Goal: Transaction & Acquisition: Purchase product/service

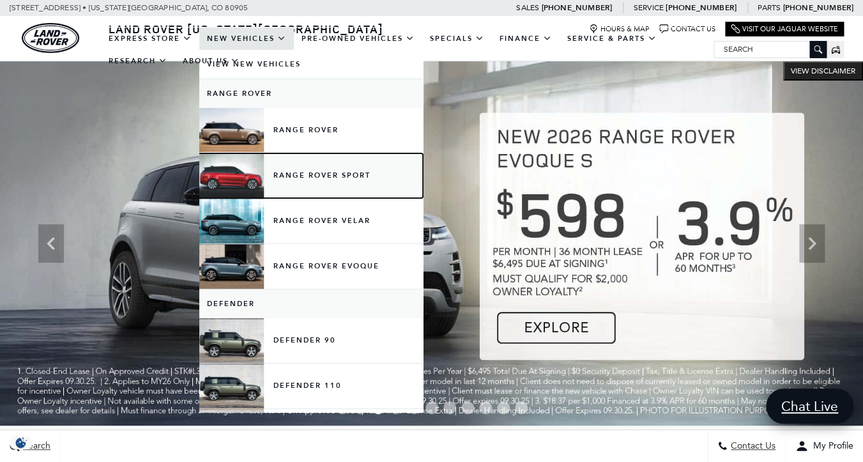
click at [300, 171] on link "Range Rover Sport" at bounding box center [310, 175] width 223 height 45
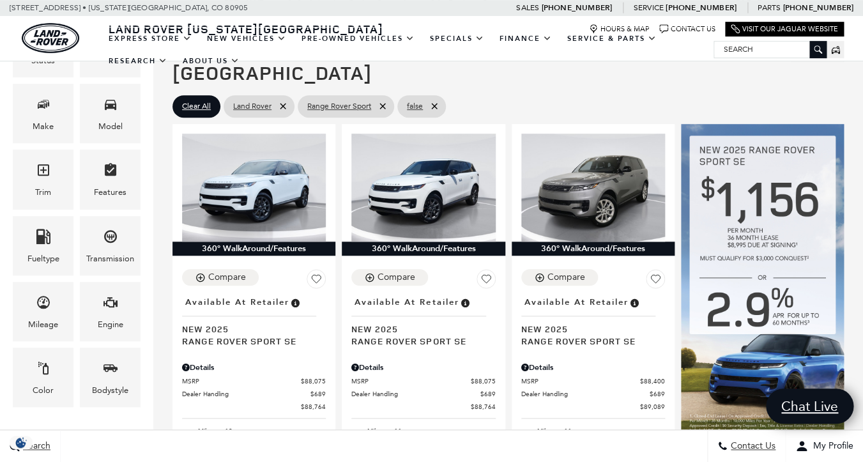
scroll to position [277, 0]
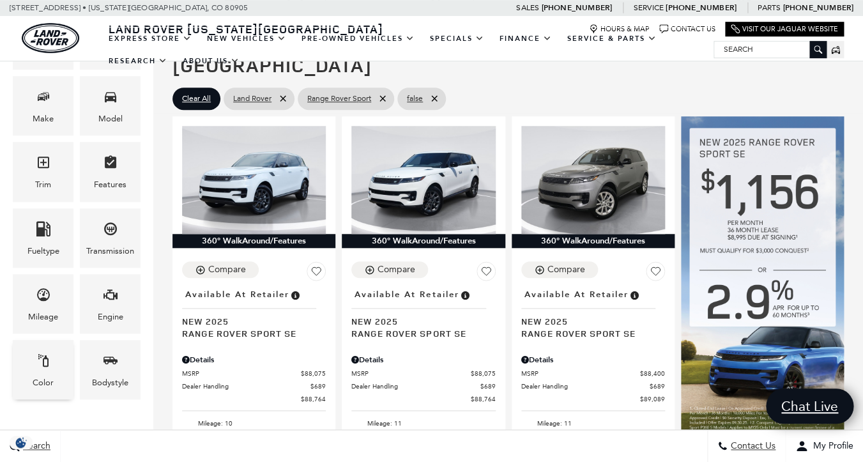
click at [54, 354] on div "Color" at bounding box center [43, 369] width 61 height 59
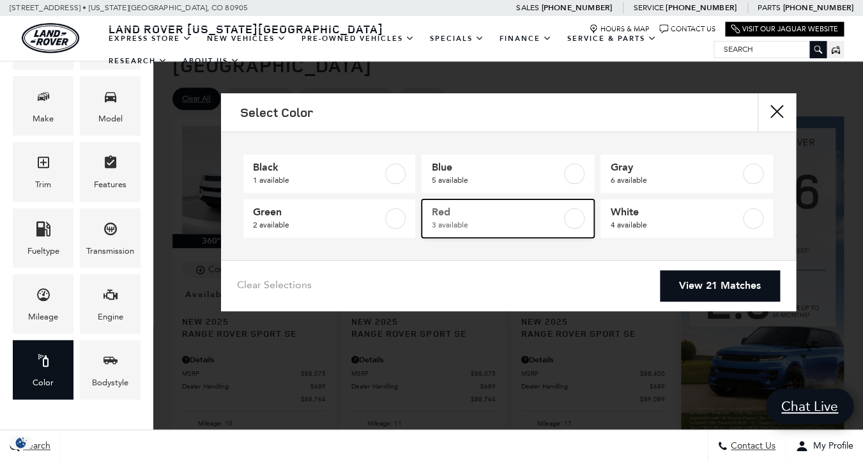
click at [575, 223] on label at bounding box center [574, 218] width 20 height 20
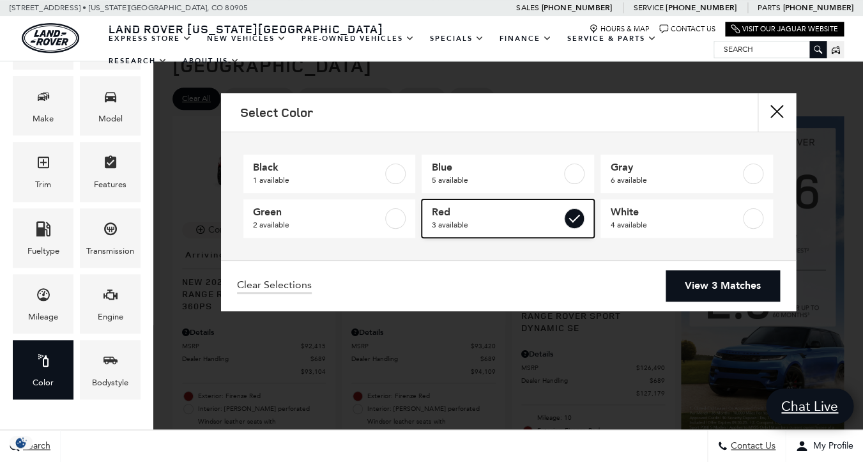
type input "$93,104"
checkbox input "true"
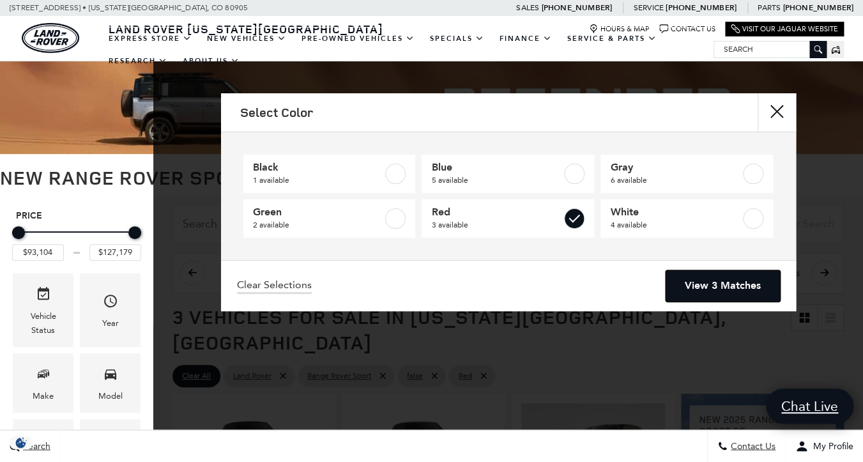
click at [717, 284] on link "View 3 Matches" at bounding box center [722, 285] width 114 height 31
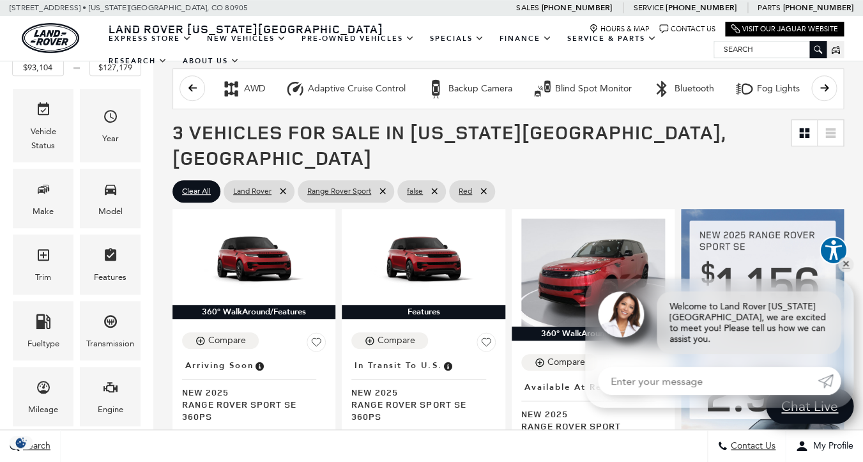
scroll to position [186, 0]
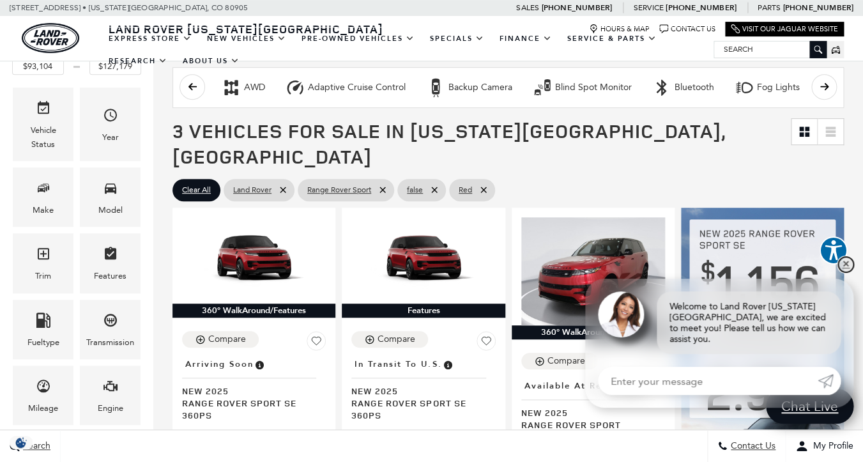
click at [847, 267] on link "✕" at bounding box center [845, 264] width 15 height 15
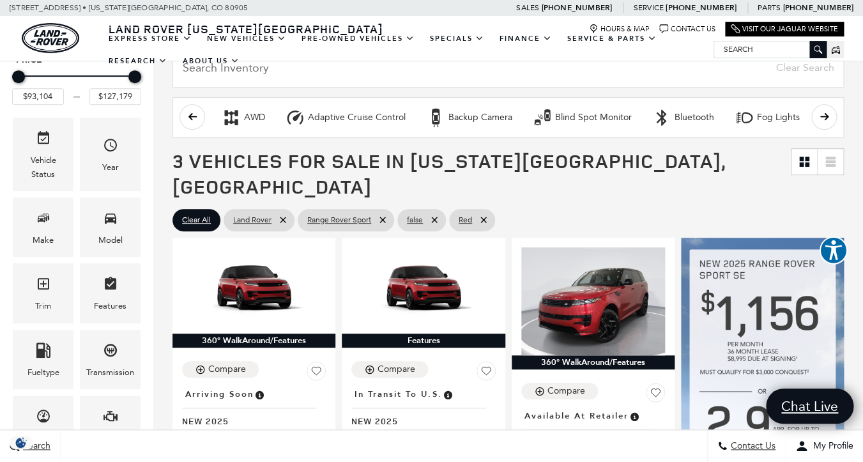
scroll to position [190, 0]
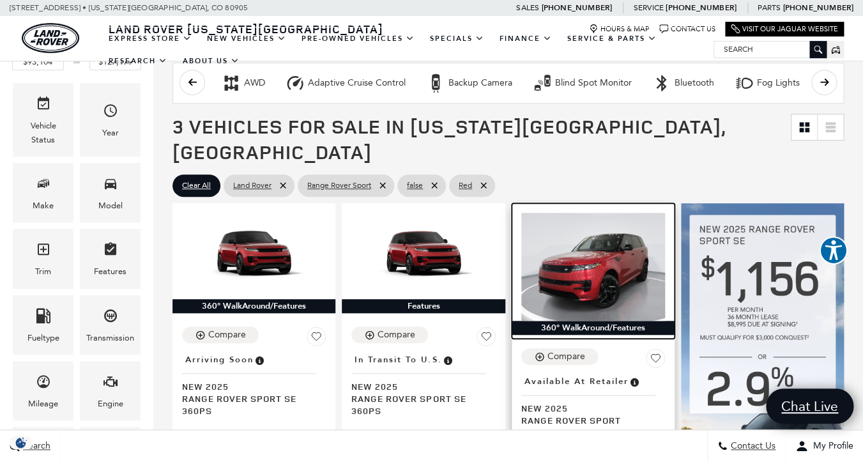
click at [590, 224] on img at bounding box center [593, 267] width 144 height 108
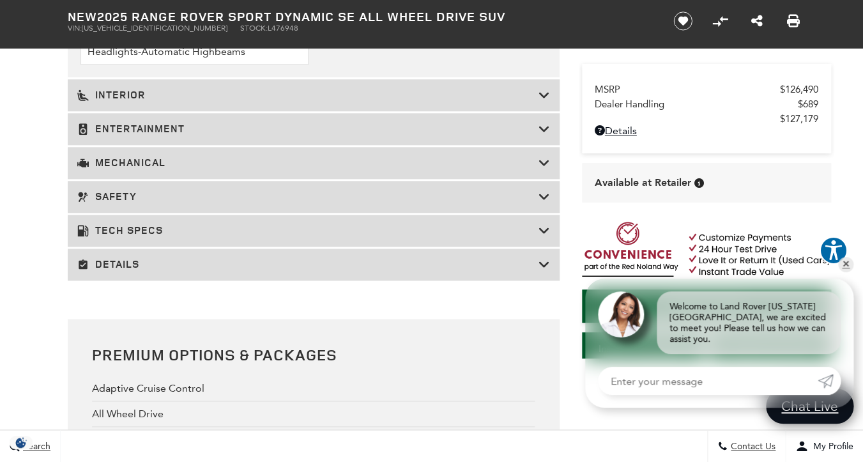
scroll to position [2122, 0]
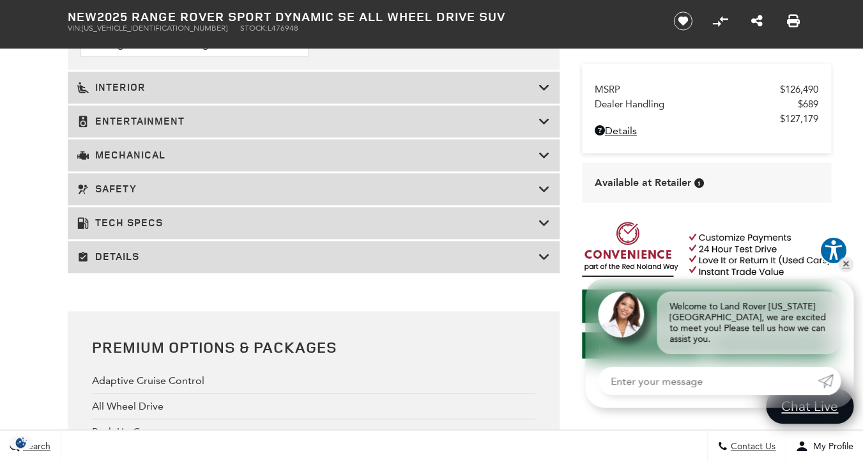
click at [543, 94] on icon at bounding box center [543, 87] width 11 height 13
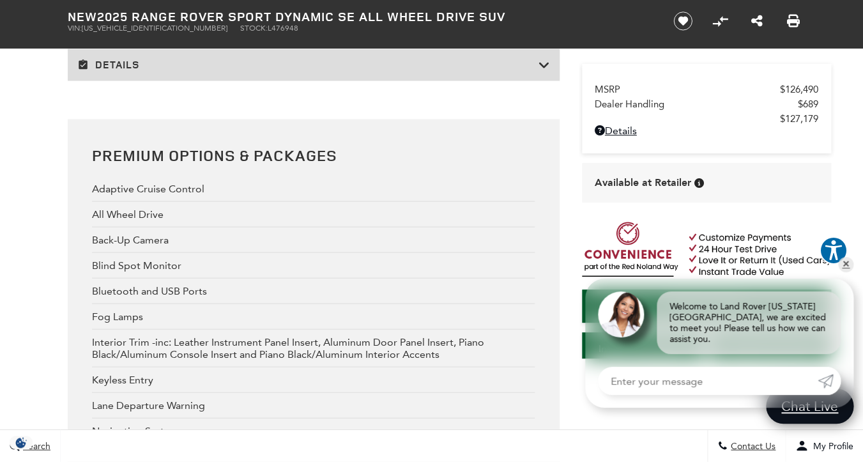
scroll to position [2499, 0]
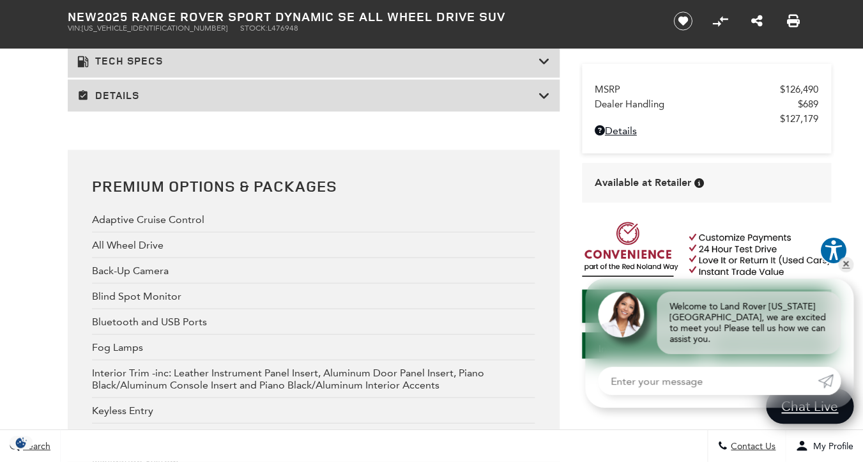
click at [543, 34] on icon at bounding box center [543, 27] width 11 height 13
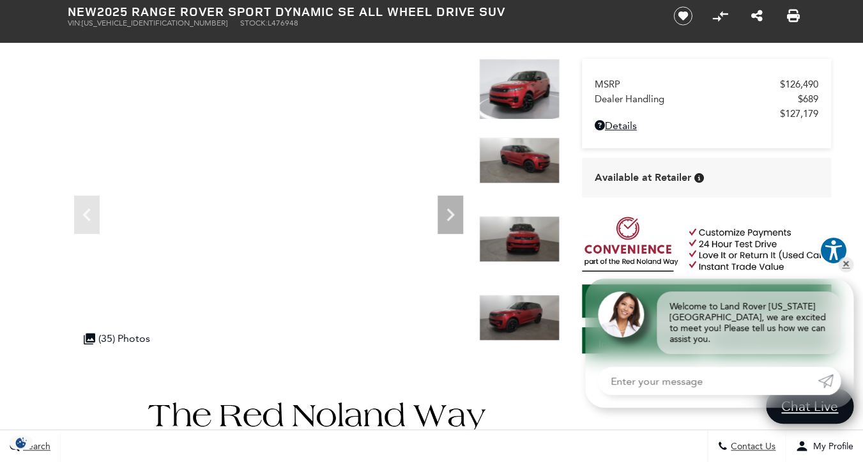
scroll to position [68, 0]
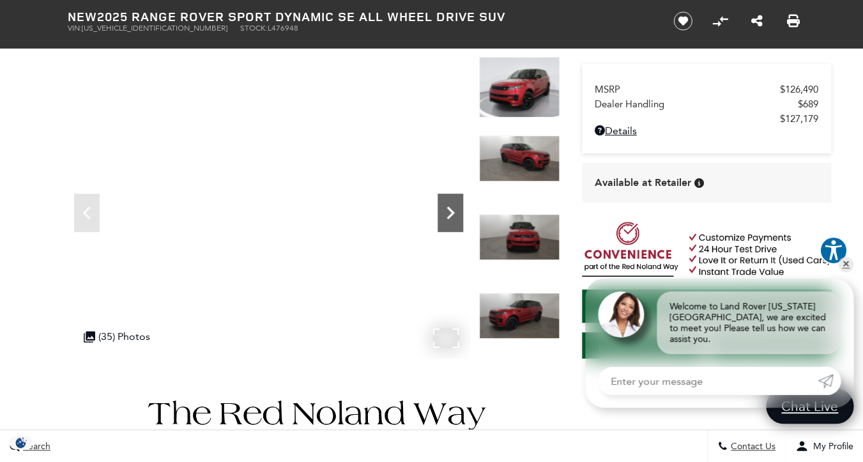
click at [453, 213] on icon "Next" at bounding box center [450, 212] width 8 height 13
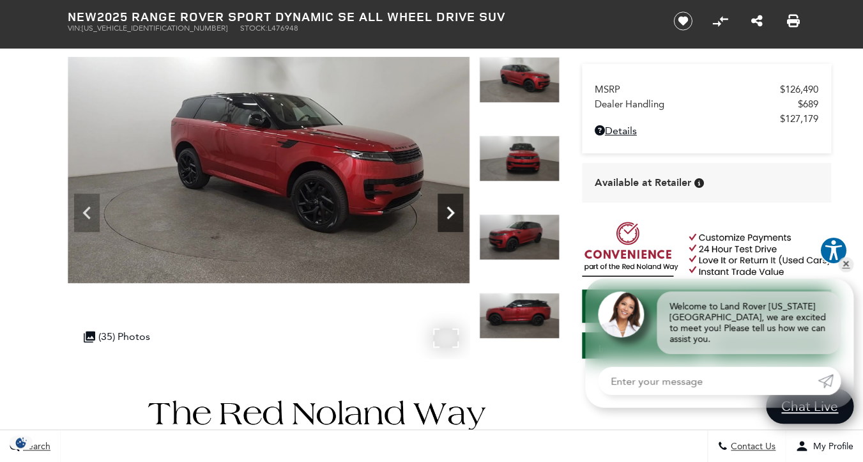
click at [453, 213] on icon "Next" at bounding box center [450, 212] width 8 height 13
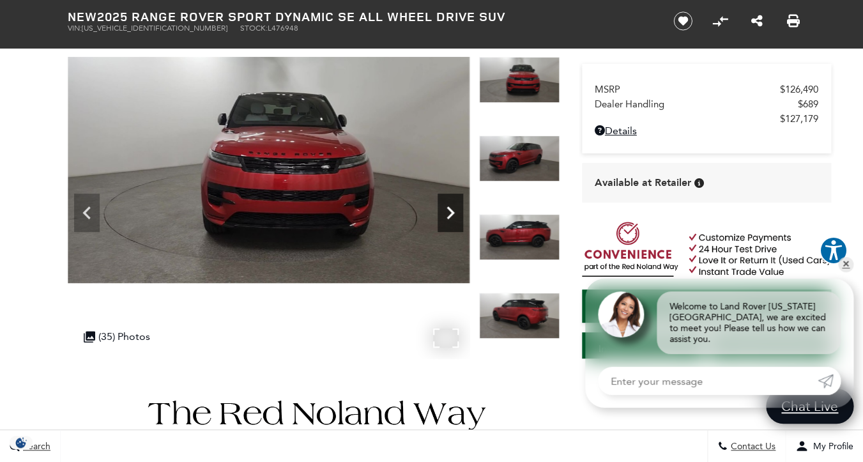
click at [453, 213] on icon "Next" at bounding box center [450, 212] width 8 height 13
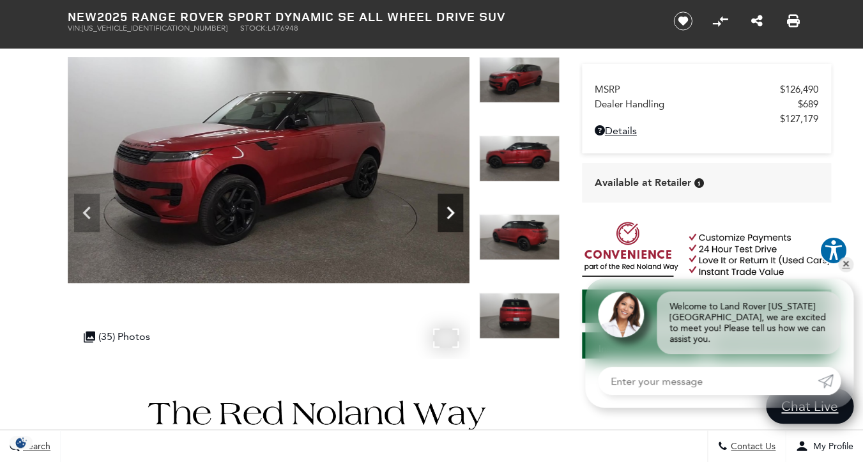
click at [453, 213] on icon "Next" at bounding box center [450, 212] width 8 height 13
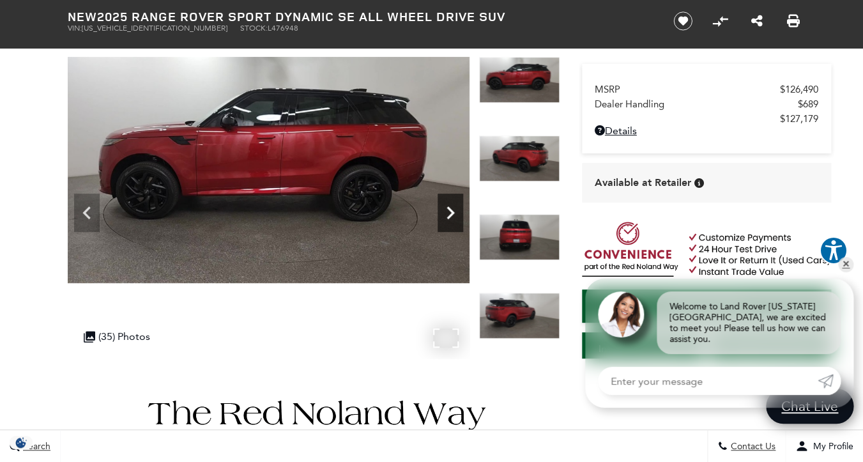
click at [453, 213] on icon "Next" at bounding box center [450, 212] width 8 height 13
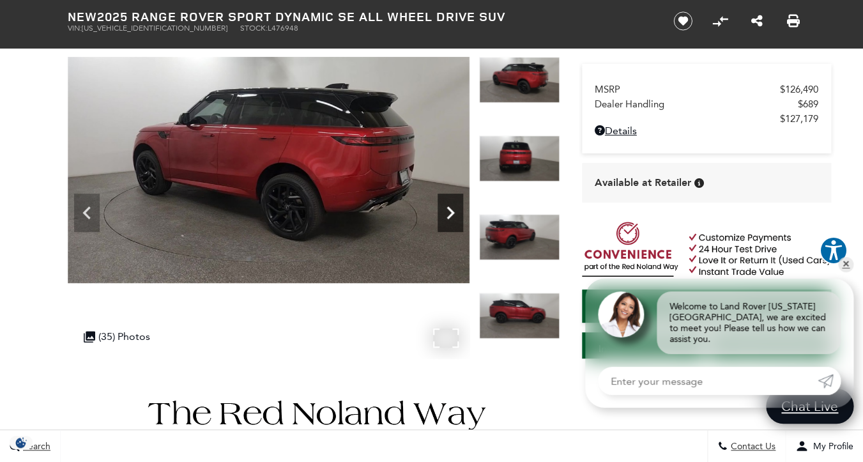
click at [453, 213] on icon "Next" at bounding box center [450, 212] width 8 height 13
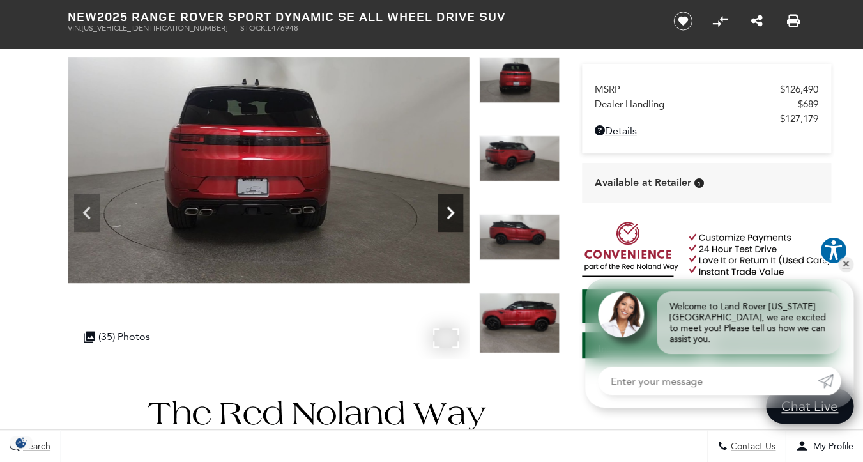
click at [453, 213] on icon "Next" at bounding box center [450, 212] width 8 height 13
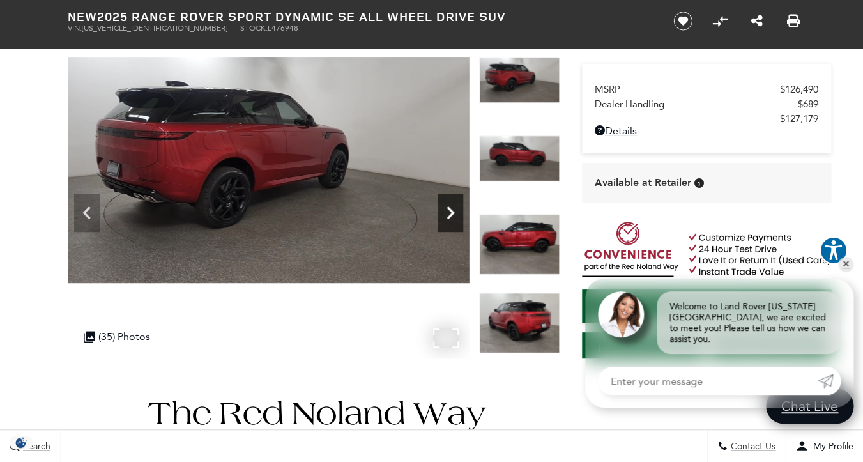
click at [453, 213] on icon "Next" at bounding box center [450, 212] width 8 height 13
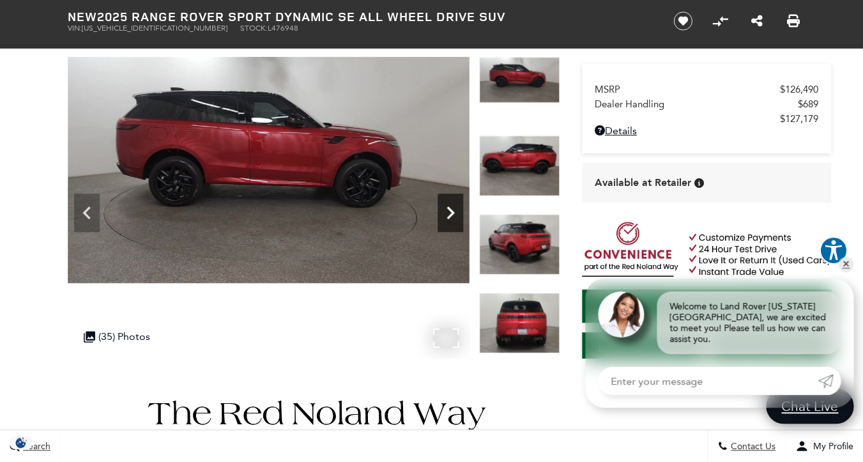
click at [453, 213] on icon "Next" at bounding box center [450, 212] width 8 height 13
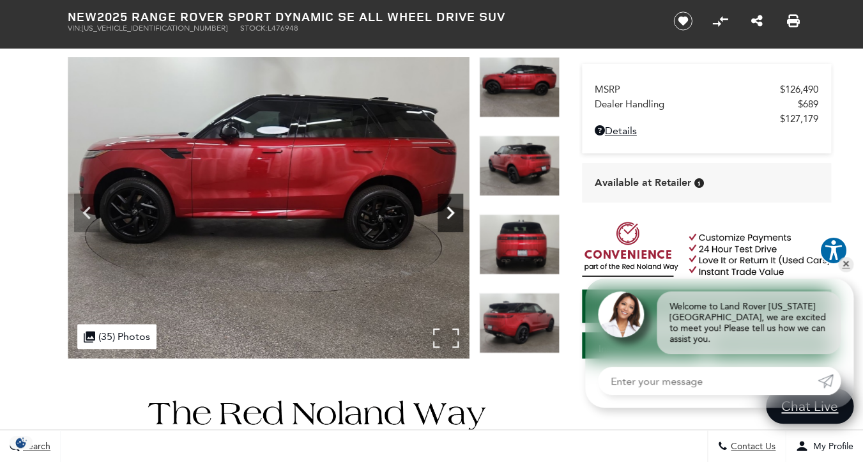
click at [453, 213] on icon "Next" at bounding box center [450, 212] width 8 height 13
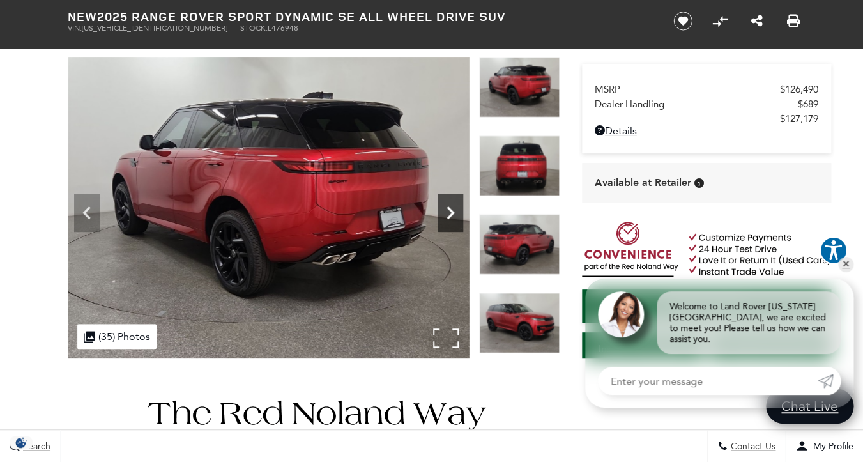
click at [453, 213] on icon "Next" at bounding box center [450, 212] width 8 height 13
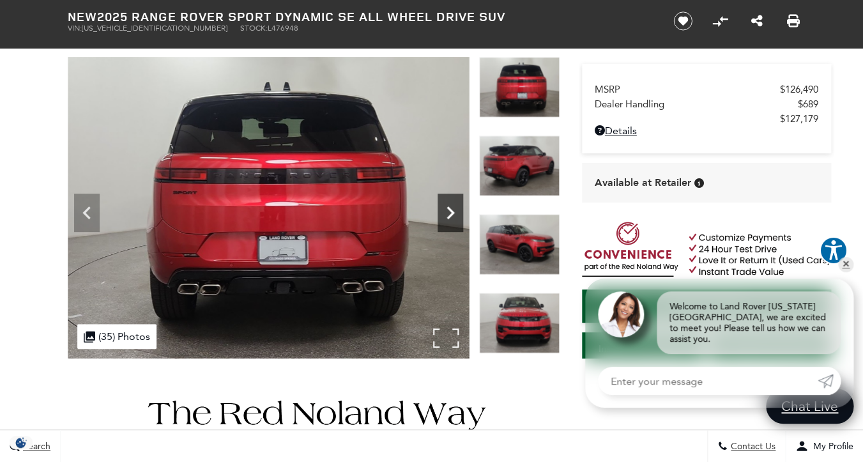
click at [453, 213] on icon "Next" at bounding box center [450, 212] width 8 height 13
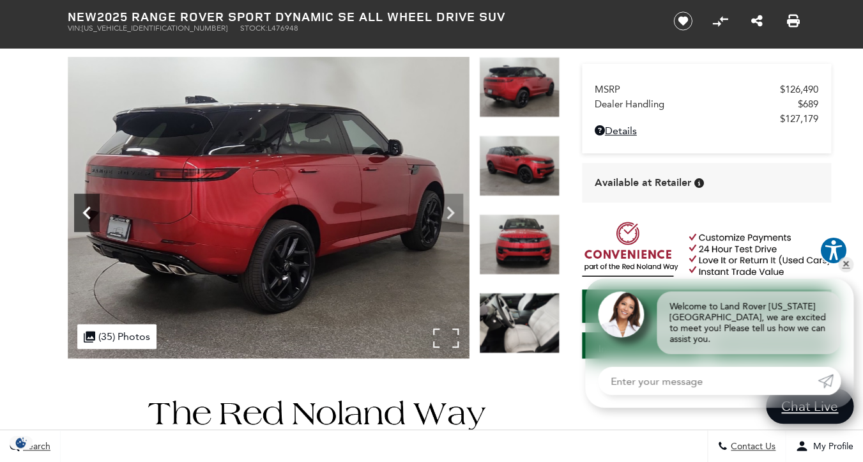
click at [89, 218] on icon "Previous" at bounding box center [86, 212] width 8 height 13
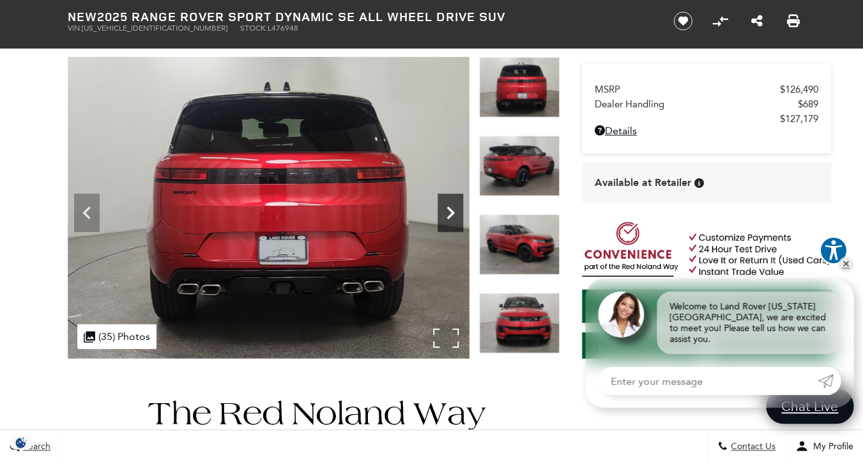
click at [450, 212] on icon "Next" at bounding box center [450, 213] width 26 height 26
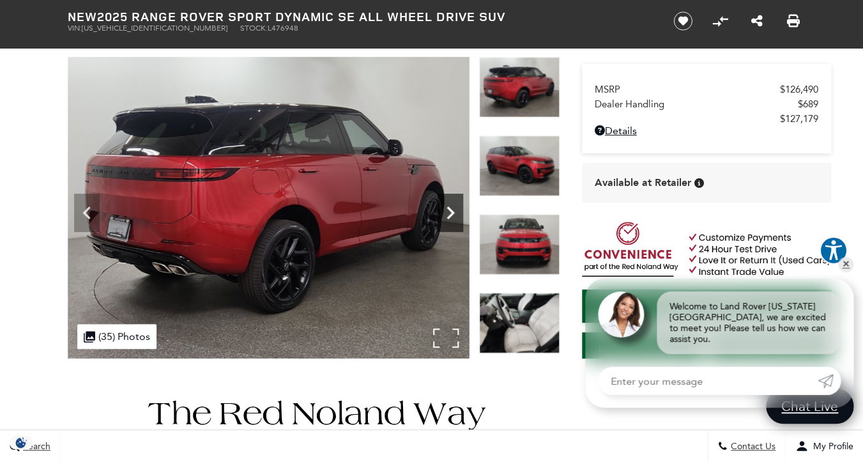
click at [450, 212] on icon "Next" at bounding box center [450, 213] width 26 height 26
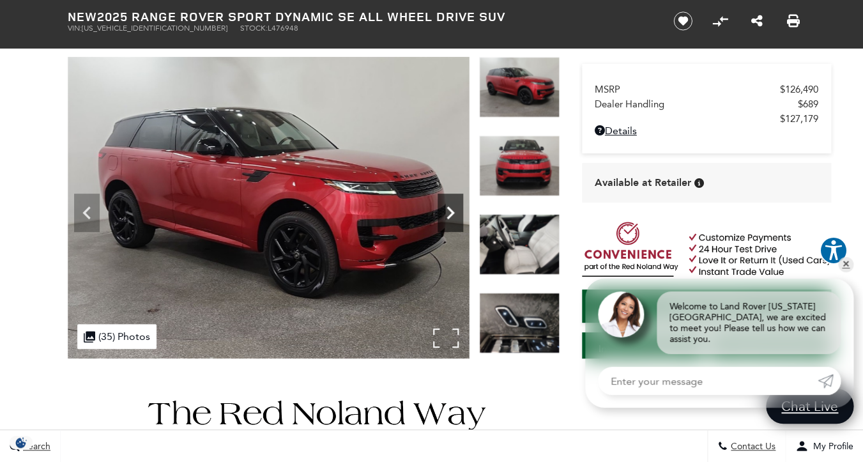
click at [450, 212] on icon "Next" at bounding box center [450, 213] width 26 height 26
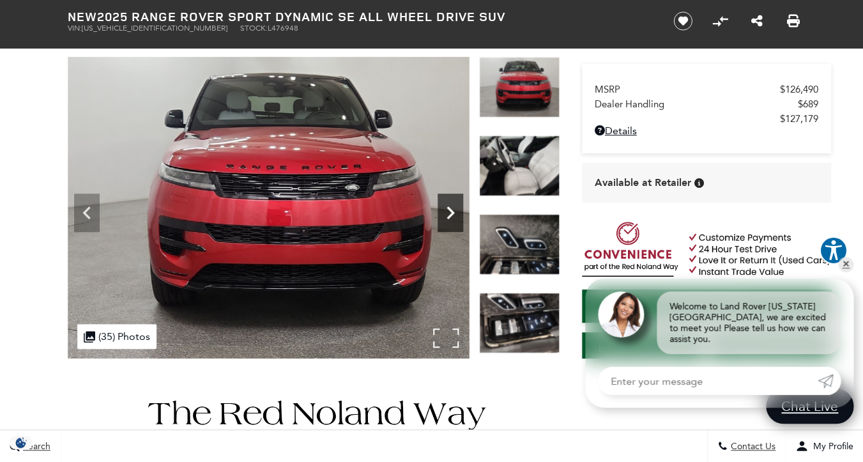
click at [450, 212] on icon "Next" at bounding box center [450, 213] width 26 height 26
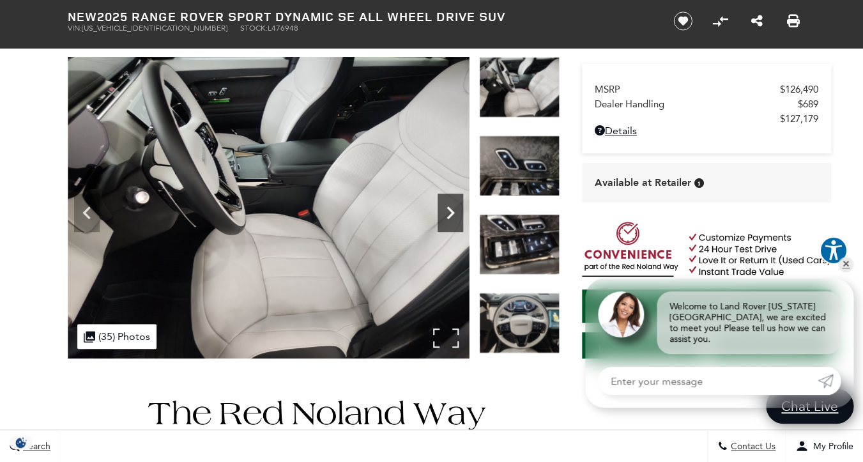
click at [450, 212] on icon "Next" at bounding box center [450, 213] width 26 height 26
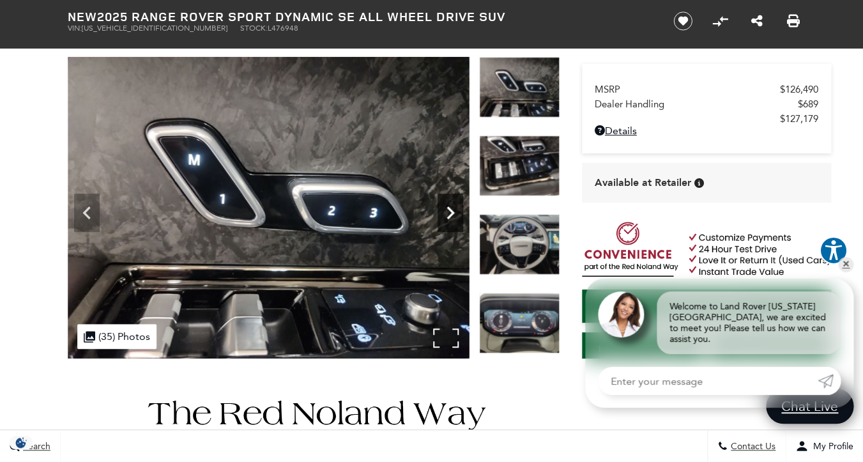
click at [450, 212] on icon "Next" at bounding box center [450, 213] width 26 height 26
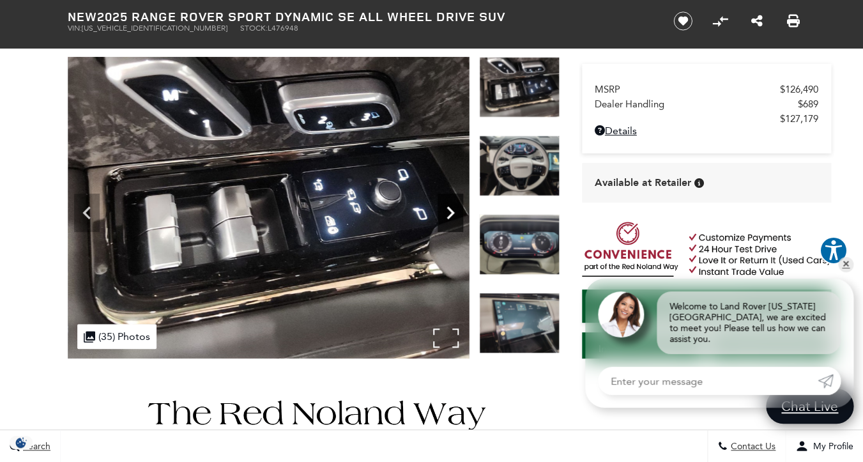
click at [450, 212] on icon "Next" at bounding box center [450, 213] width 26 height 26
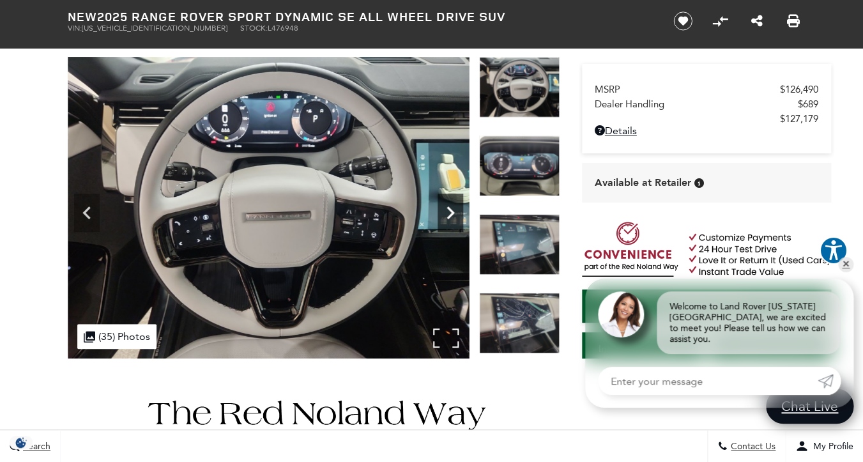
click at [450, 212] on icon "Next" at bounding box center [450, 213] width 26 height 26
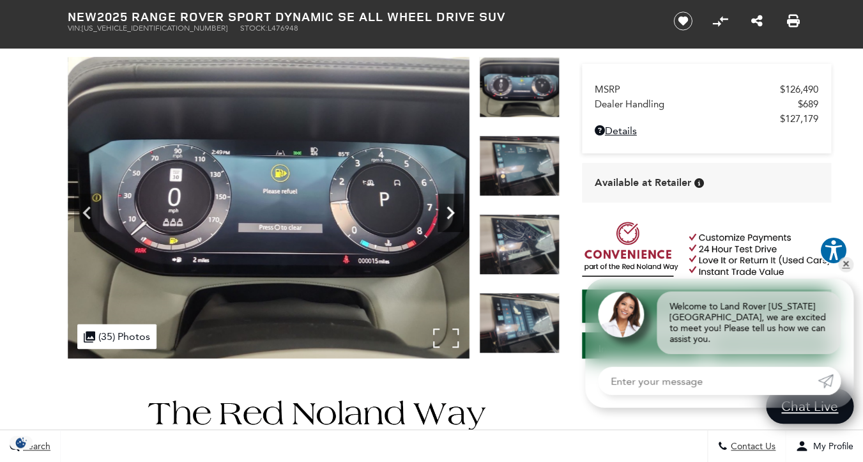
click at [450, 212] on icon "Next" at bounding box center [450, 213] width 26 height 26
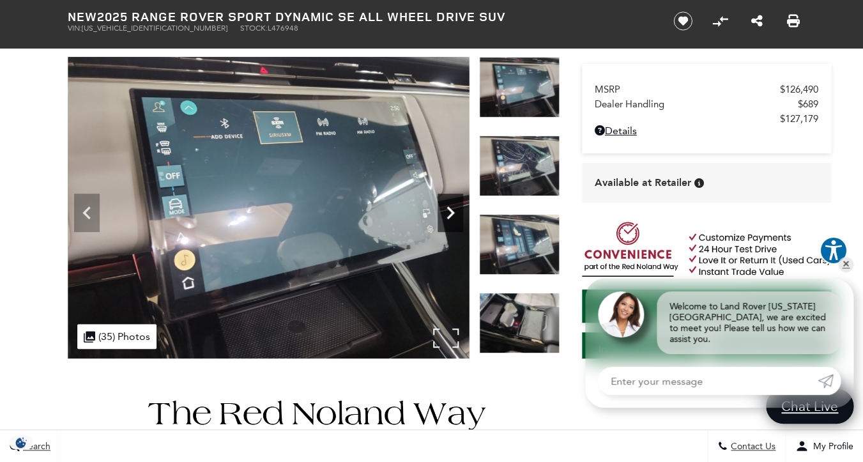
click at [450, 212] on icon "Next" at bounding box center [450, 213] width 26 height 26
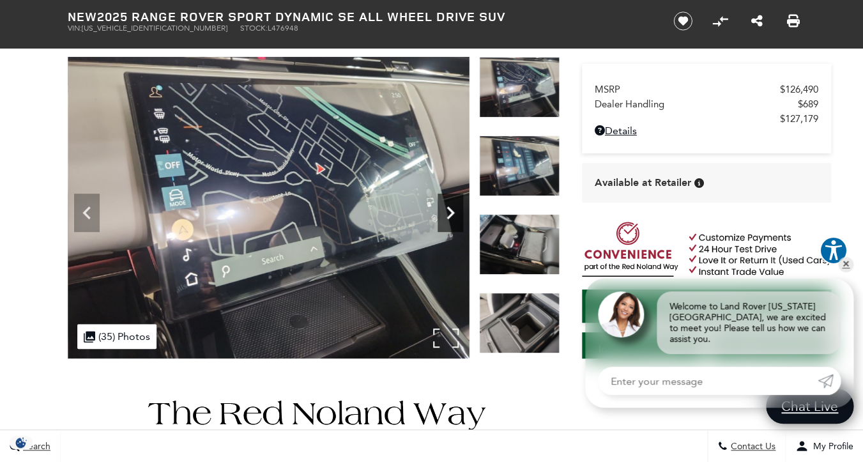
click at [450, 212] on icon "Next" at bounding box center [450, 213] width 26 height 26
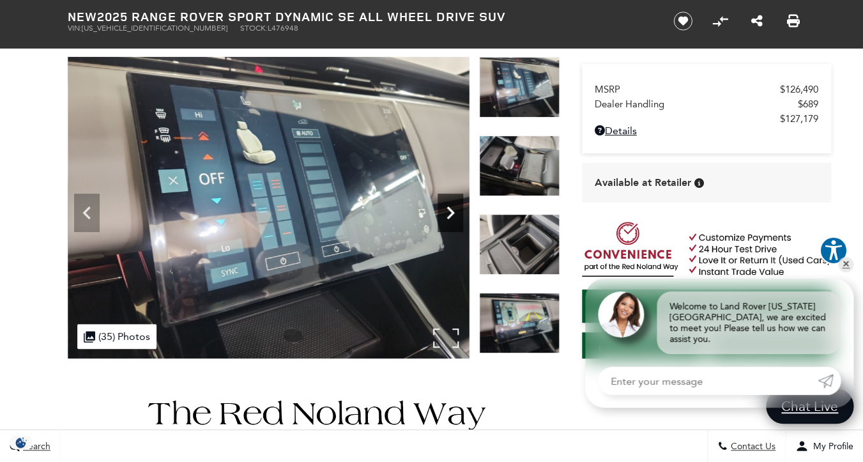
click at [450, 212] on icon "Next" at bounding box center [450, 213] width 26 height 26
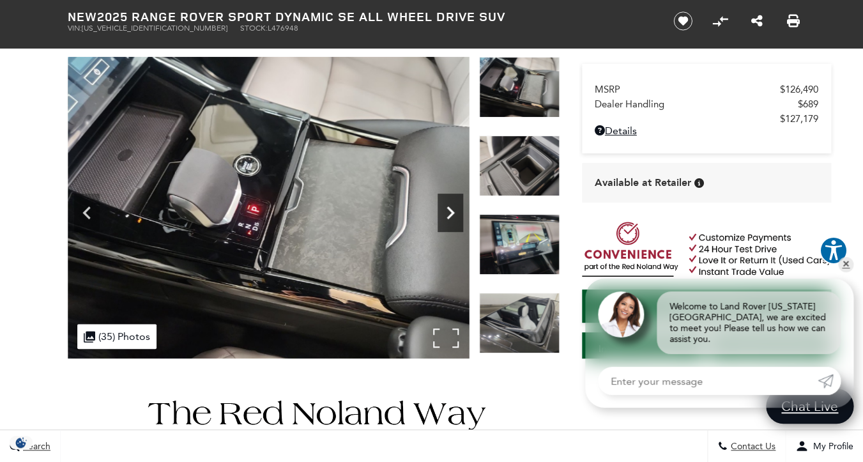
click at [450, 212] on icon "Next" at bounding box center [450, 213] width 26 height 26
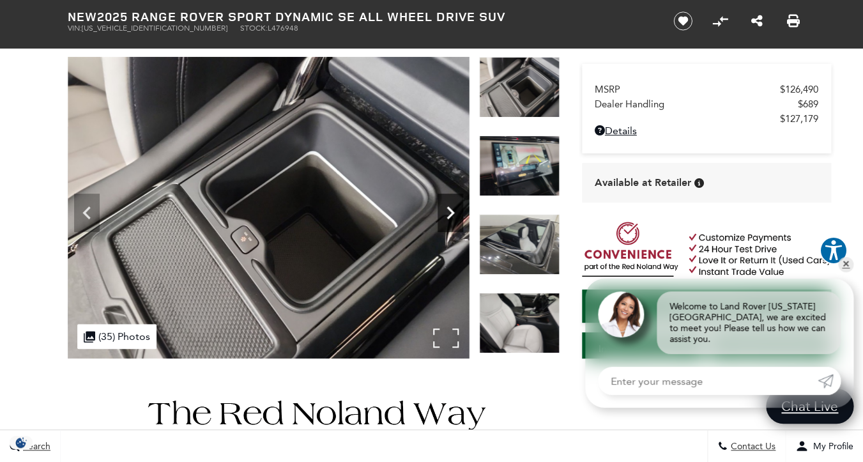
click at [450, 212] on icon "Next" at bounding box center [450, 213] width 26 height 26
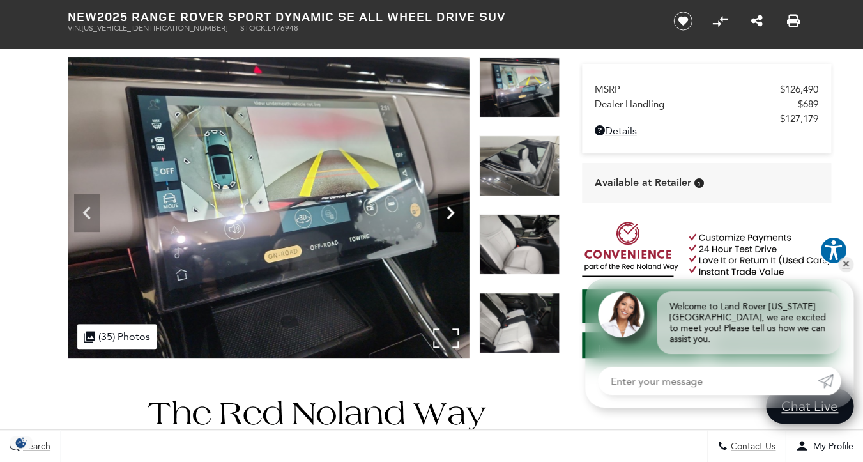
click at [450, 212] on icon "Next" at bounding box center [450, 213] width 26 height 26
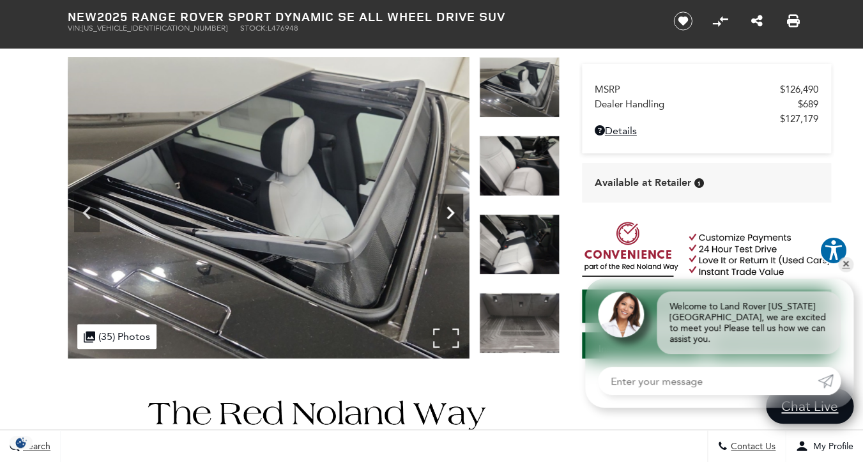
click at [450, 212] on icon "Next" at bounding box center [450, 213] width 26 height 26
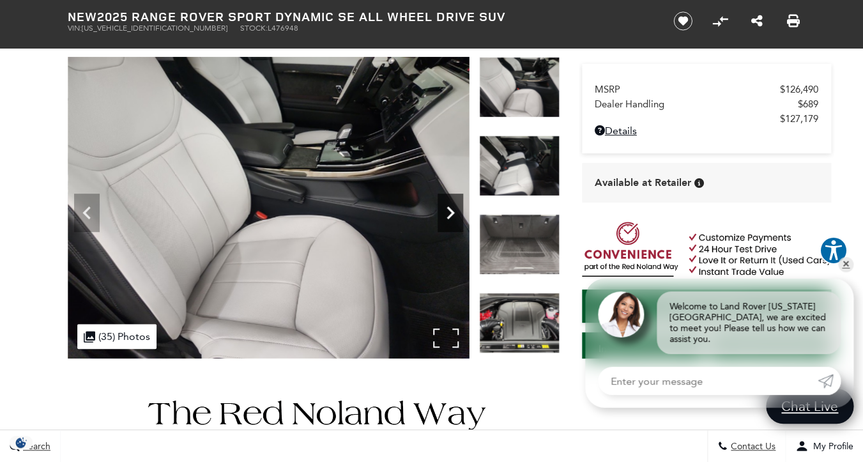
click at [450, 212] on icon "Next" at bounding box center [450, 213] width 26 height 26
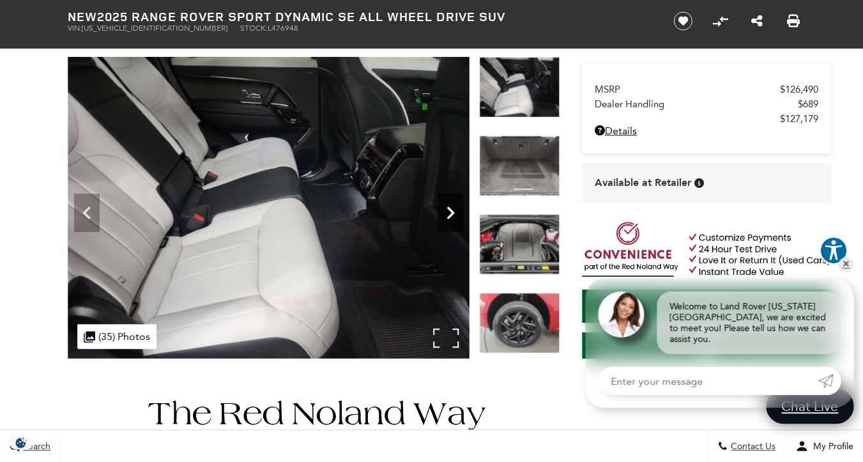
click at [450, 212] on icon "Next" at bounding box center [450, 213] width 26 height 26
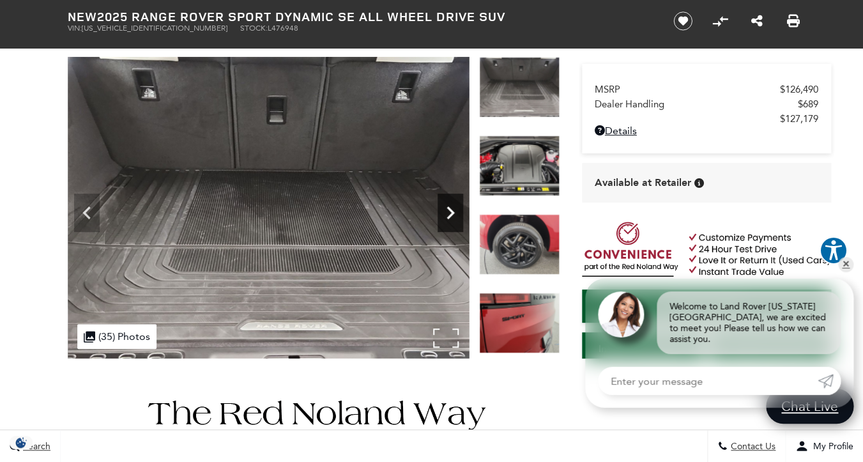
click at [450, 212] on icon "Next" at bounding box center [450, 213] width 26 height 26
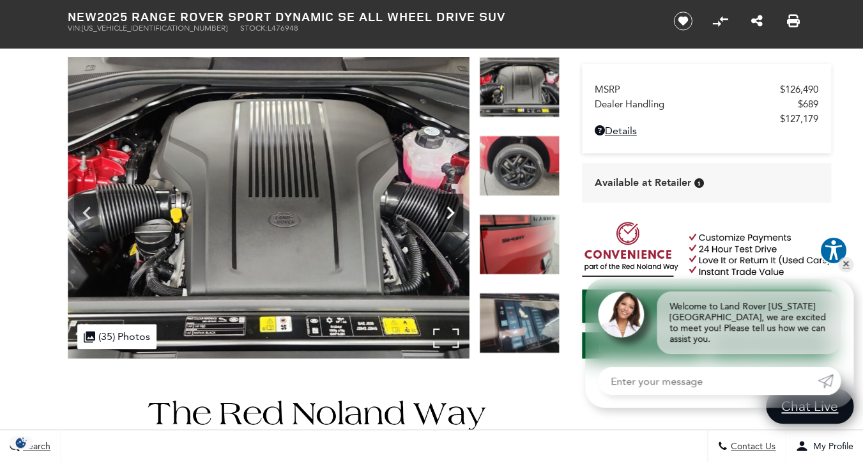
click at [450, 212] on icon "Next" at bounding box center [450, 213] width 26 height 26
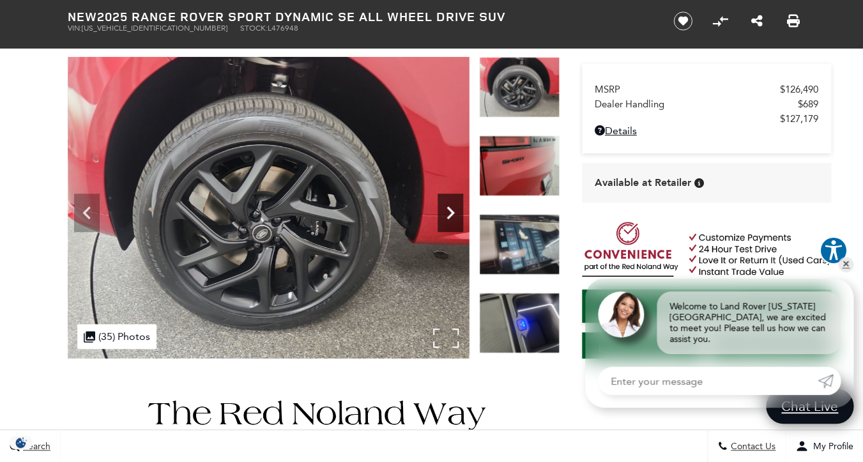
click at [450, 212] on icon "Next" at bounding box center [450, 213] width 26 height 26
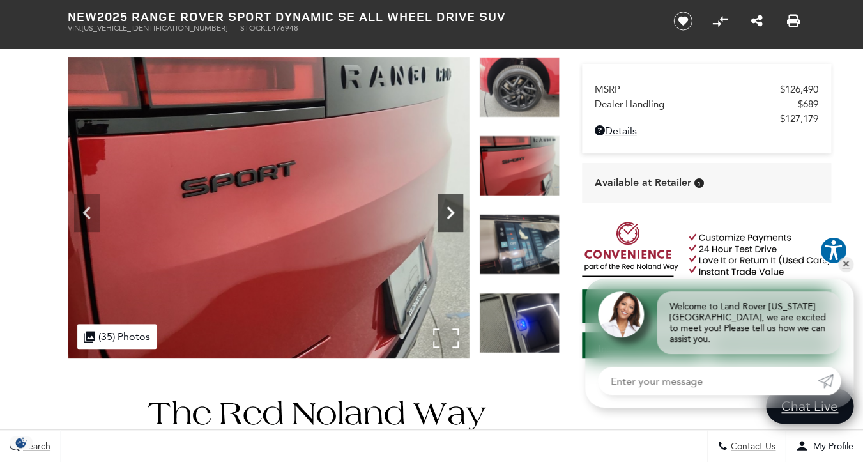
click at [450, 212] on icon "Next" at bounding box center [450, 213] width 26 height 26
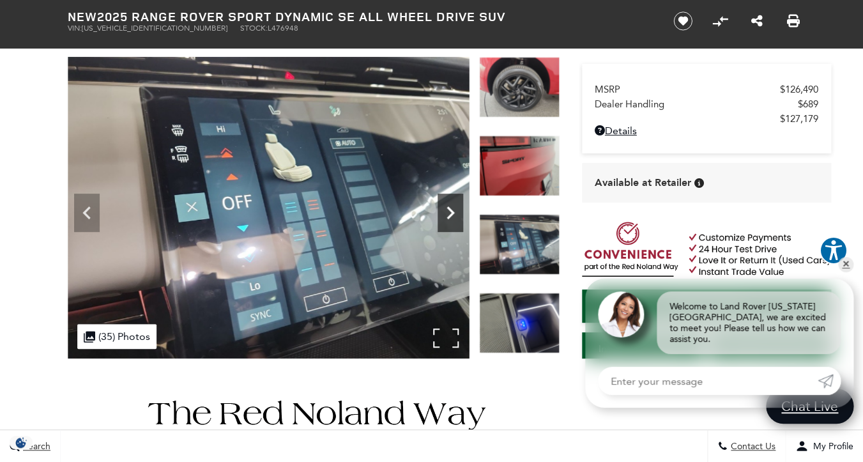
click at [450, 212] on icon "Next" at bounding box center [450, 213] width 26 height 26
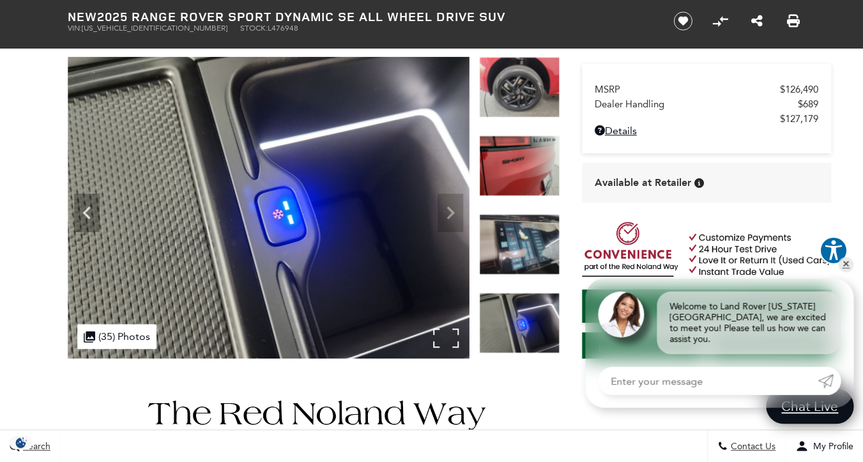
click at [450, 212] on img at bounding box center [269, 207] width 402 height 301
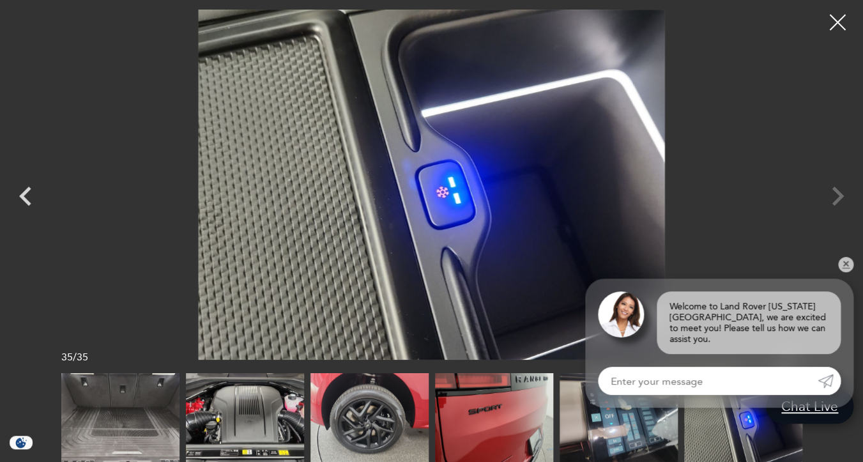
click at [837, 197] on div at bounding box center [431, 185] width 863 height 350
click at [841, 12] on div at bounding box center [838, 23] width 34 height 34
